Goal: Task Accomplishment & Management: Use online tool/utility

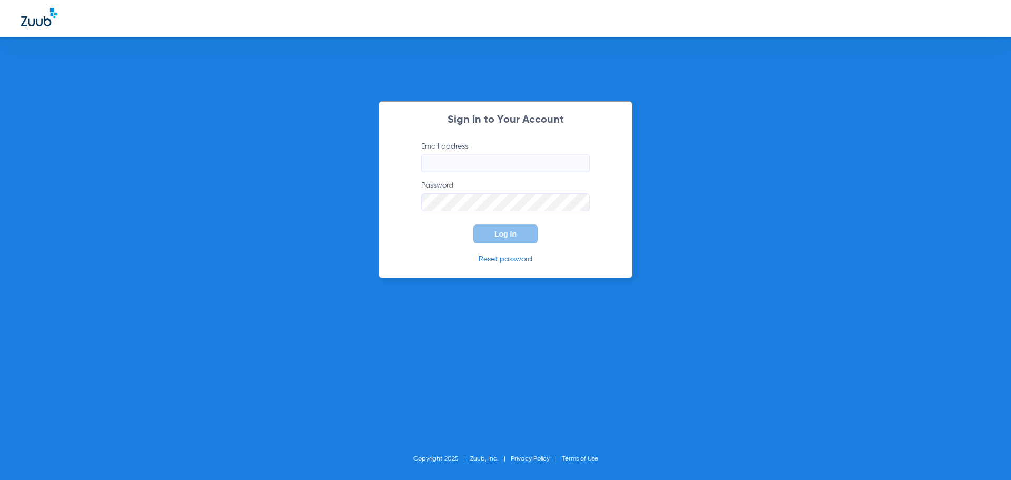
type input "[EMAIL_ADDRESS][DOMAIN_NAME]"
click at [504, 193] on label "Password" at bounding box center [505, 195] width 168 height 31
click at [512, 228] on button "Log In" at bounding box center [505, 233] width 64 height 19
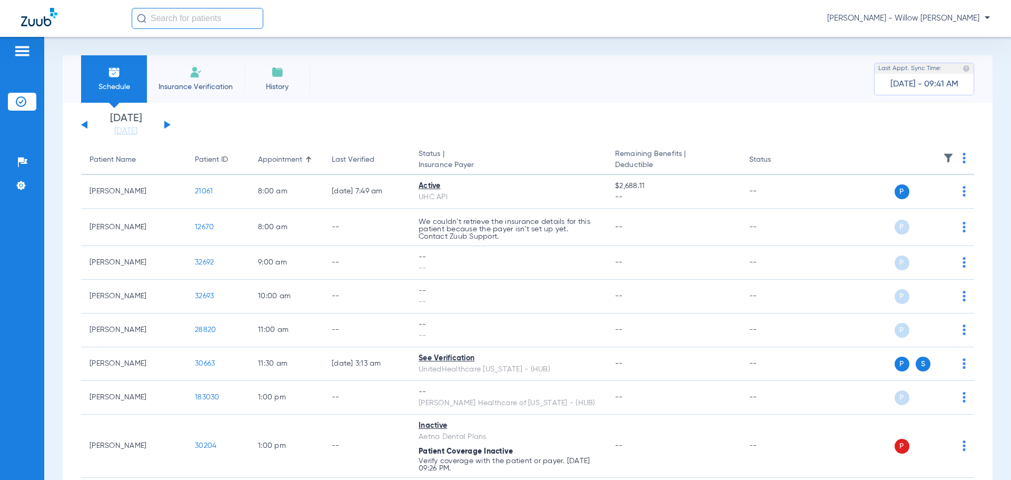
click at [164, 121] on button at bounding box center [167, 125] width 6 height 8
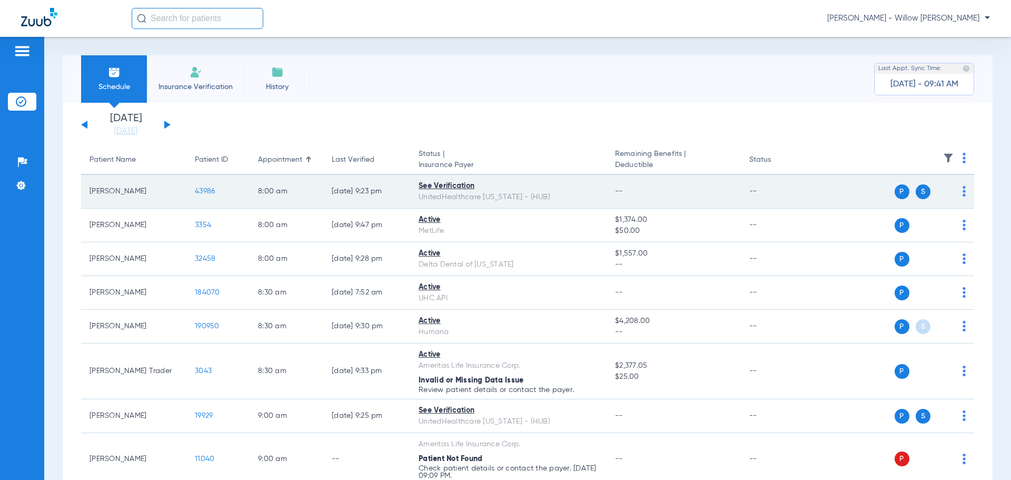
click at [941, 194] on span at bounding box center [944, 191] width 15 height 15
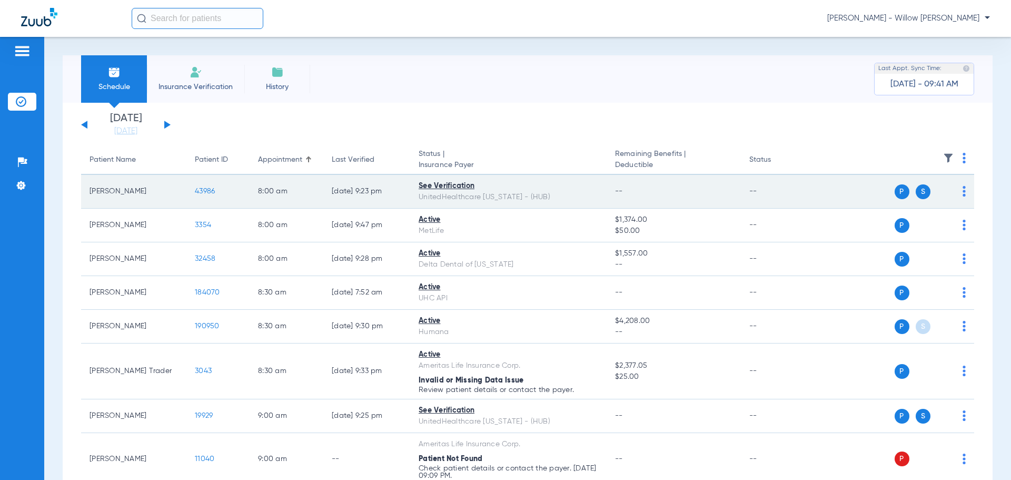
click at [949, 188] on div "P S" at bounding box center [889, 191] width 154 height 15
click at [959, 188] on td "P S" at bounding box center [893, 192] width 163 height 34
click at [962, 189] on img at bounding box center [963, 191] width 3 height 11
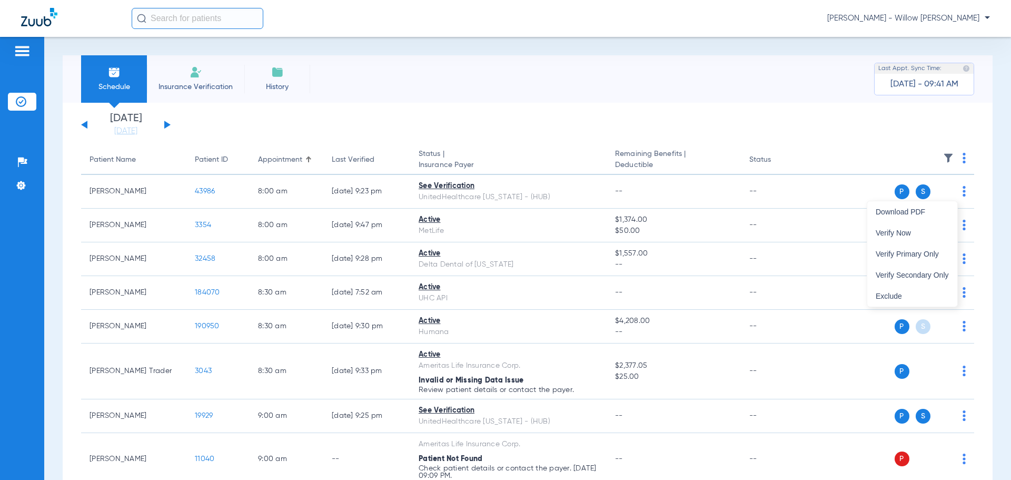
click at [586, 210] on div at bounding box center [505, 240] width 1011 height 480
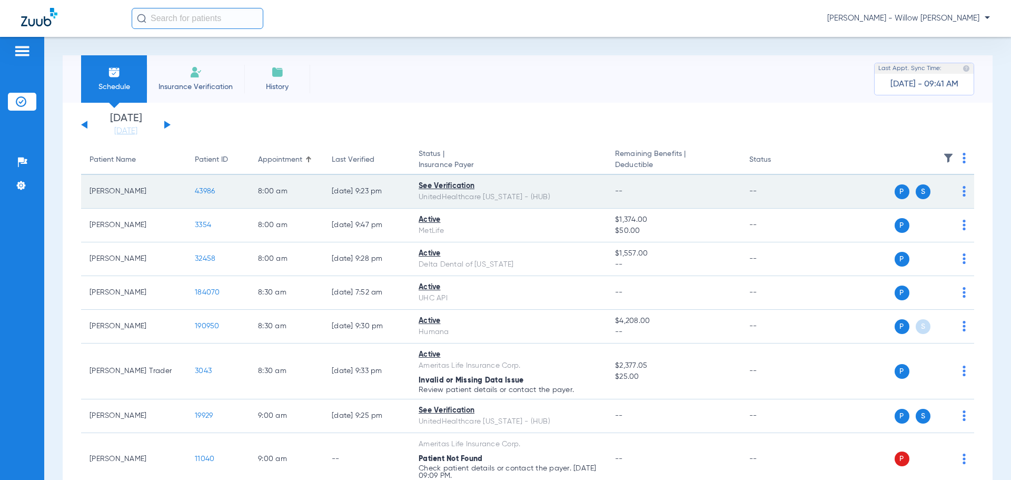
click at [517, 200] on div "UnitedHealthcare [US_STATE] - (HUB)" at bounding box center [509, 197] width 180 height 11
drag, startPoint x: 614, startPoint y: 187, endPoint x: 508, endPoint y: 187, distance: 106.3
click at [603, 191] on tr "[PERSON_NAME] 43986 8:00 AM [DATE] 9:23 PM See Verification UnitedHealthcare [U…" at bounding box center [527, 192] width 893 height 34
click at [516, 184] on div "See Verification" at bounding box center [509, 186] width 180 height 11
click at [465, 184] on div "See Verification" at bounding box center [509, 186] width 180 height 11
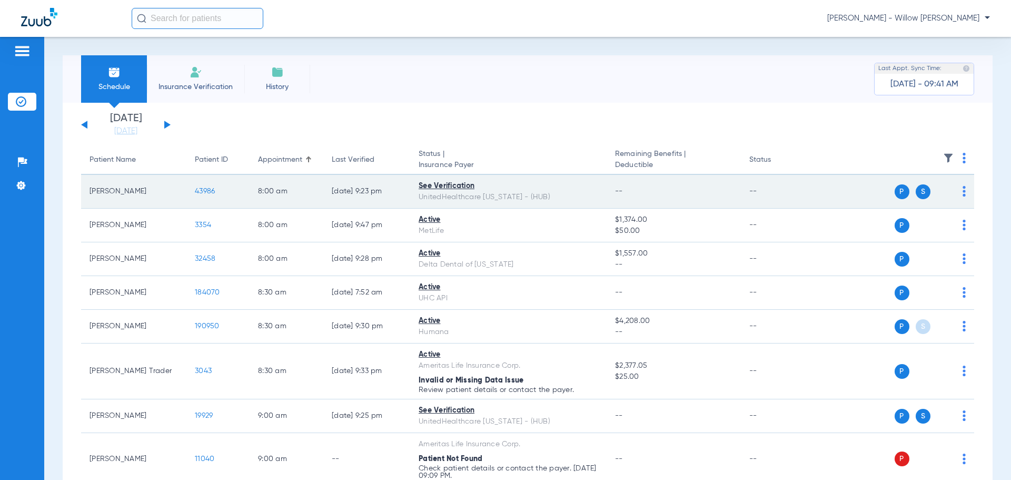
click at [962, 191] on img at bounding box center [963, 191] width 3 height 11
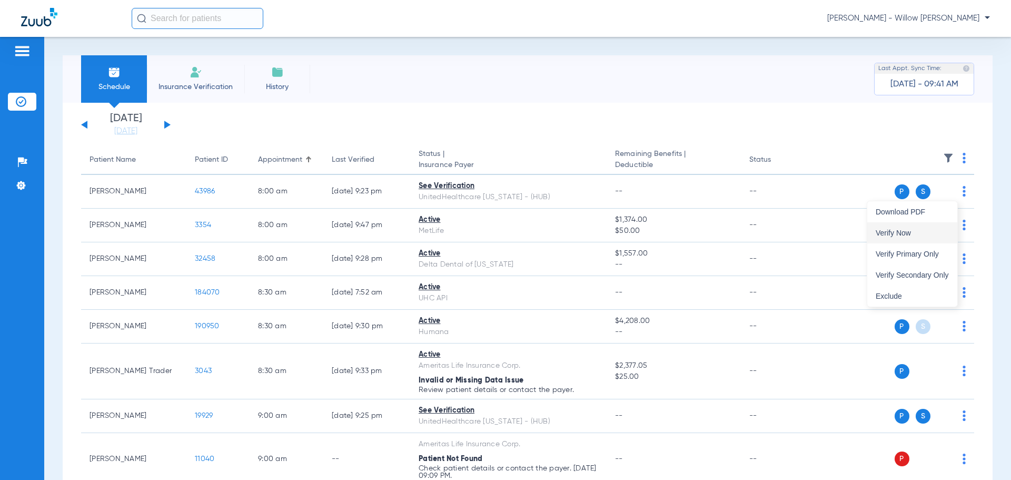
click at [925, 228] on button "Verify Now" at bounding box center [912, 232] width 90 height 21
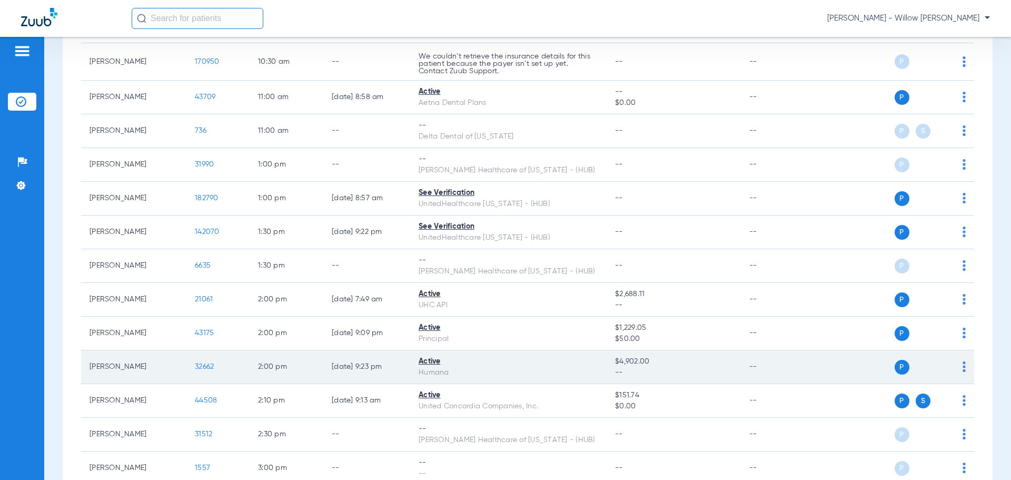
scroll to position [578, 0]
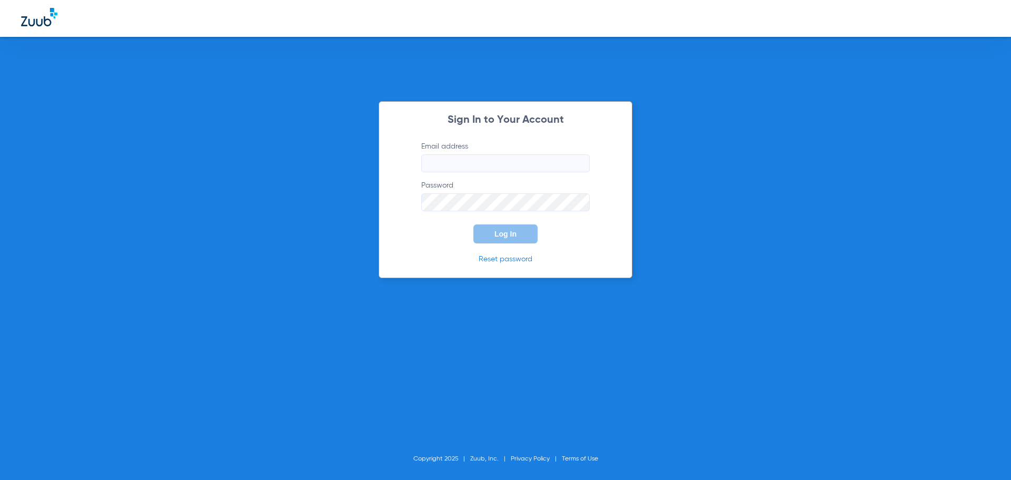
type input "[EMAIL_ADDRESS][DOMAIN_NAME]"
click at [641, 99] on div "Sign In to Your Account Email address [EMAIL_ADDRESS][DOMAIN_NAME] Password Log…" at bounding box center [505, 240] width 1011 height 480
click at [221, 206] on div "Sign In to Your Account Email address [EMAIL_ADDRESS][DOMAIN_NAME] Password Log…" at bounding box center [505, 240] width 1011 height 480
